Goal: Task Accomplishment & Management: Use online tool/utility

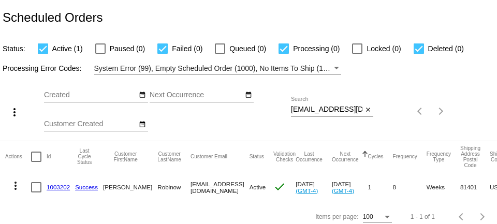
click at [333, 111] on input "[EMAIL_ADDRESS][DOMAIN_NAME]" at bounding box center [326, 110] width 71 height 8
click at [333, 111] on input "lrobinow@yahoo.com" at bounding box center [326, 110] width 71 height 8
paste input "gina@ginasager"
type input "[PERSON_NAME][EMAIL_ADDRESS][DOMAIN_NAME]"
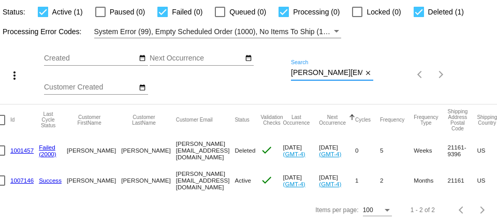
scroll to position [0, 19]
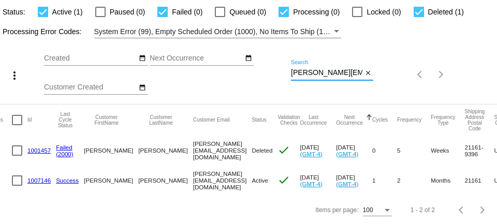
click at [40, 180] on link "1007146" at bounding box center [38, 180] width 23 height 7
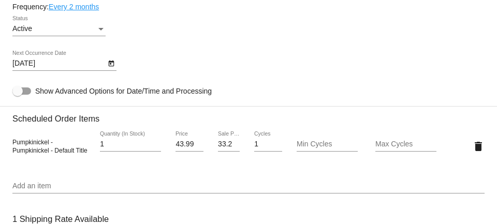
scroll to position [642, 0]
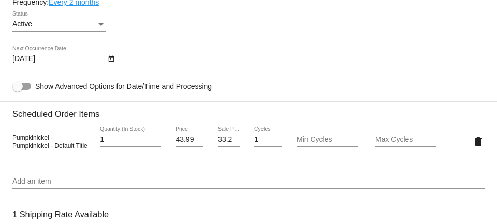
click at [227, 144] on input "33.24" at bounding box center [229, 140] width 22 height 8
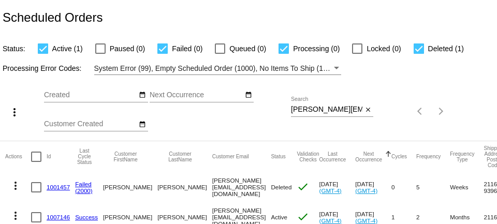
click at [336, 112] on input "[PERSON_NAME][EMAIL_ADDRESS][DOMAIN_NAME]" at bounding box center [326, 110] width 71 height 8
paste input "[EMAIL_ADDRESS]"
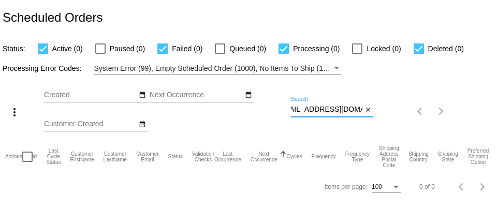
type input "[EMAIL_ADDRESS][DOMAIN_NAME]"
click at [331, 111] on input "nicolewalter00@gmail.com" at bounding box center [326, 110] width 71 height 8
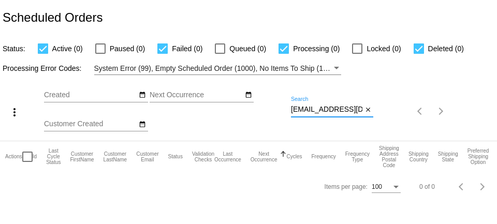
paste input "@berkeley.edu"
type input "nicolewalter@berkeley.edu"
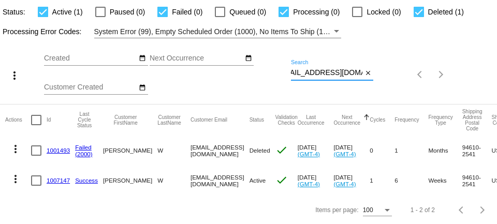
scroll to position [0, 0]
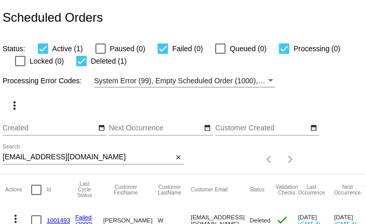
click at [28, 158] on input "nicolewalter@berkeley.edu" at bounding box center [88, 157] width 170 height 8
paste input "zrfraley@gmail.com"
type input "zrfraley@gmail.com"
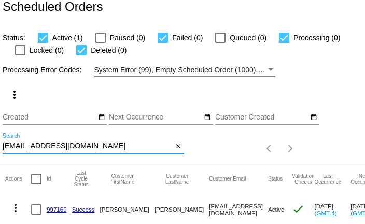
scroll to position [40, 0]
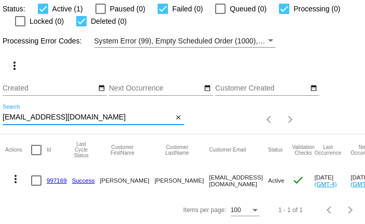
click at [13, 180] on mat-icon "more_vert" at bounding box center [15, 179] width 12 height 12
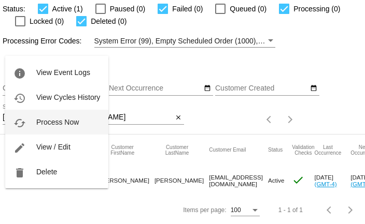
click at [44, 123] on span "Process Now" at bounding box center [57, 122] width 42 height 8
